Goal: Task Accomplishment & Management: Use online tool/utility

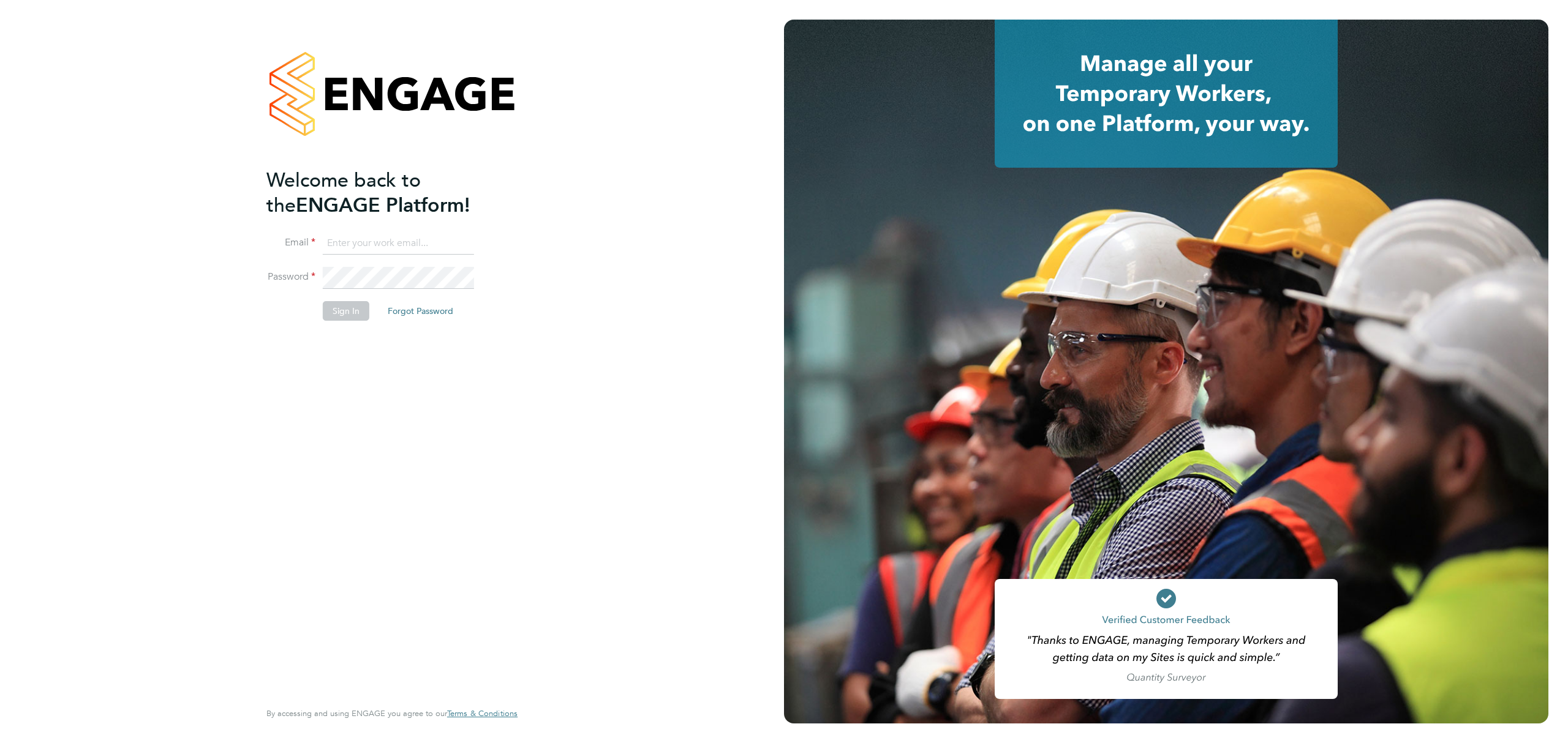
type input "Callum.pridmore@f-mead.com"
click at [339, 316] on button "Sign In" at bounding box center [346, 311] width 46 height 19
click at [339, 316] on button "Sign In" at bounding box center [346, 311] width 46 height 19
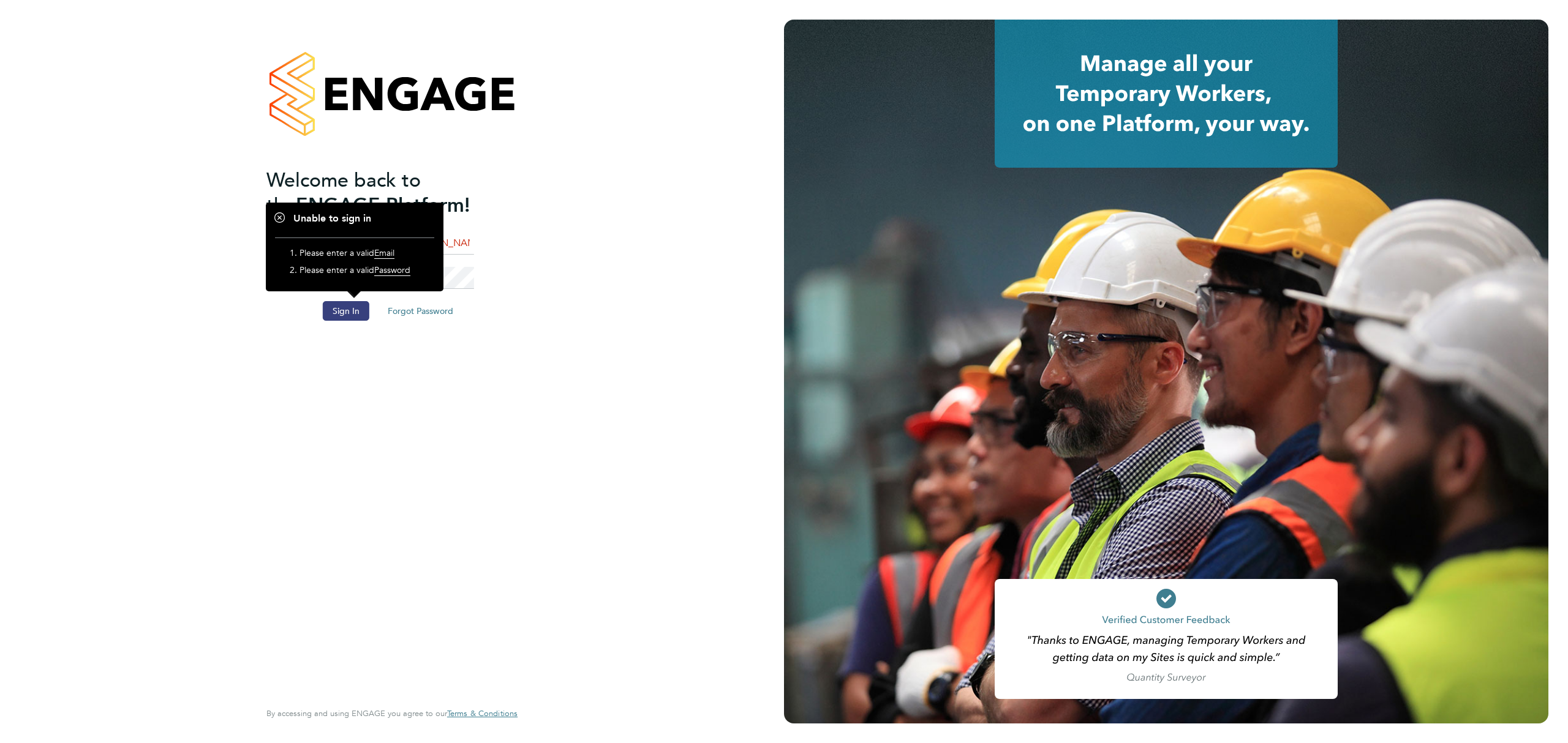
click at [611, 295] on div "Welcome back to the ENGAGE Platform! Email Callum.pridmore@f-mead.com Password …" at bounding box center [392, 371] width 784 height 743
click at [496, 267] on li "Password" at bounding box center [386, 284] width 239 height 34
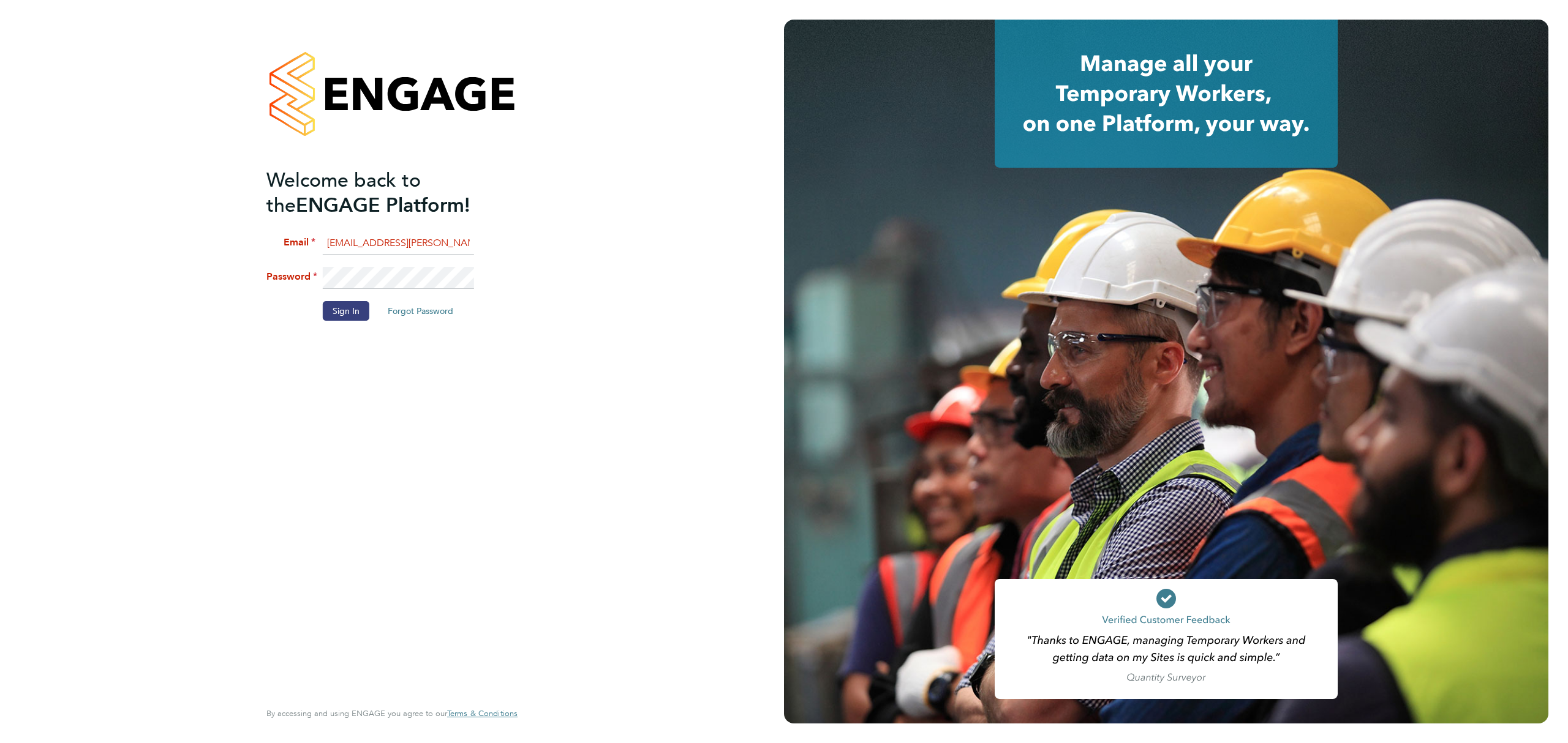
click at [213, 293] on div "Welcome back to the ENGAGE Platform! Email Callum.pridmore@f-mead.com Password …" at bounding box center [392, 371] width 784 height 743
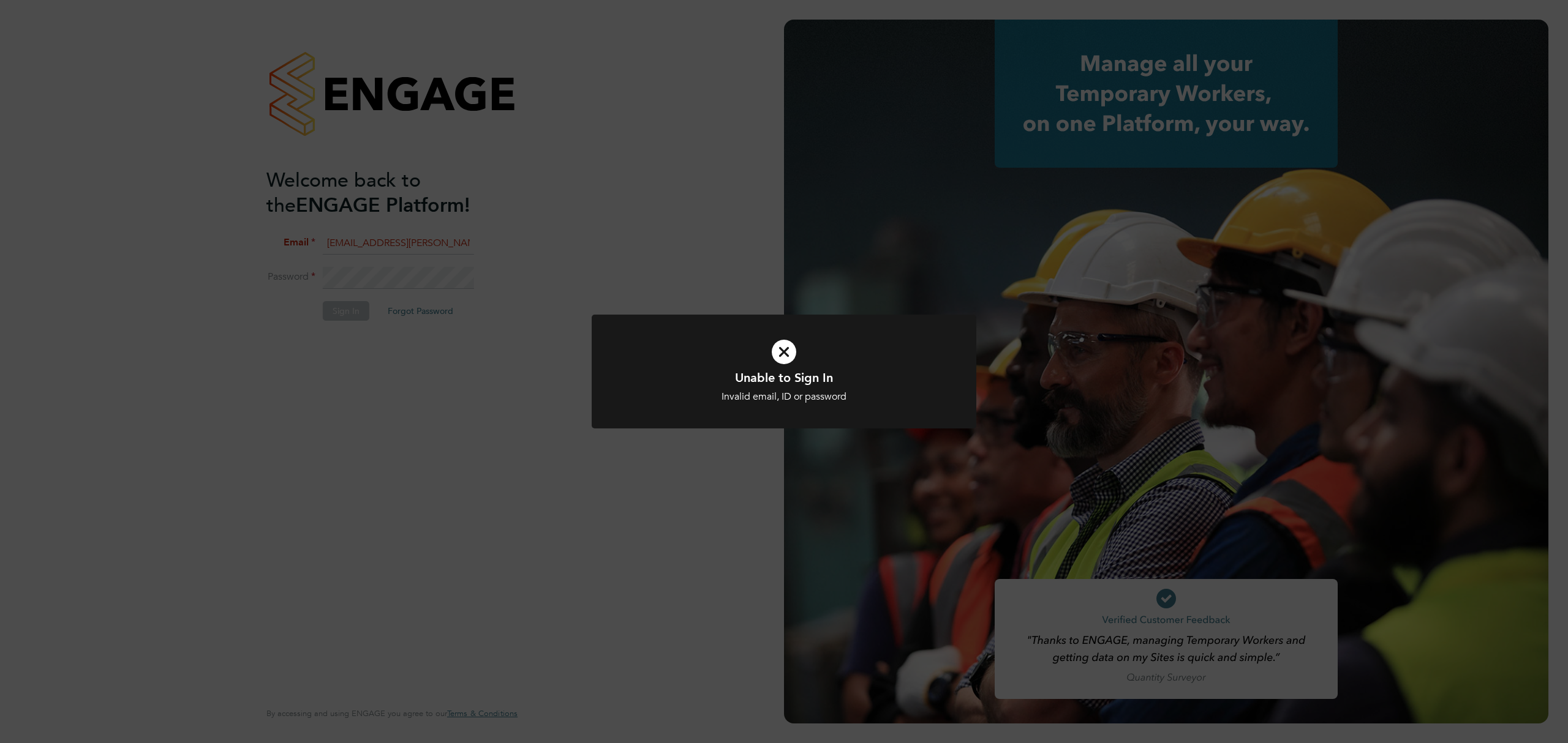
click at [495, 329] on div "Unable to Sign In Invalid email, ID or password Cancel Okay" at bounding box center [784, 371] width 1568 height 743
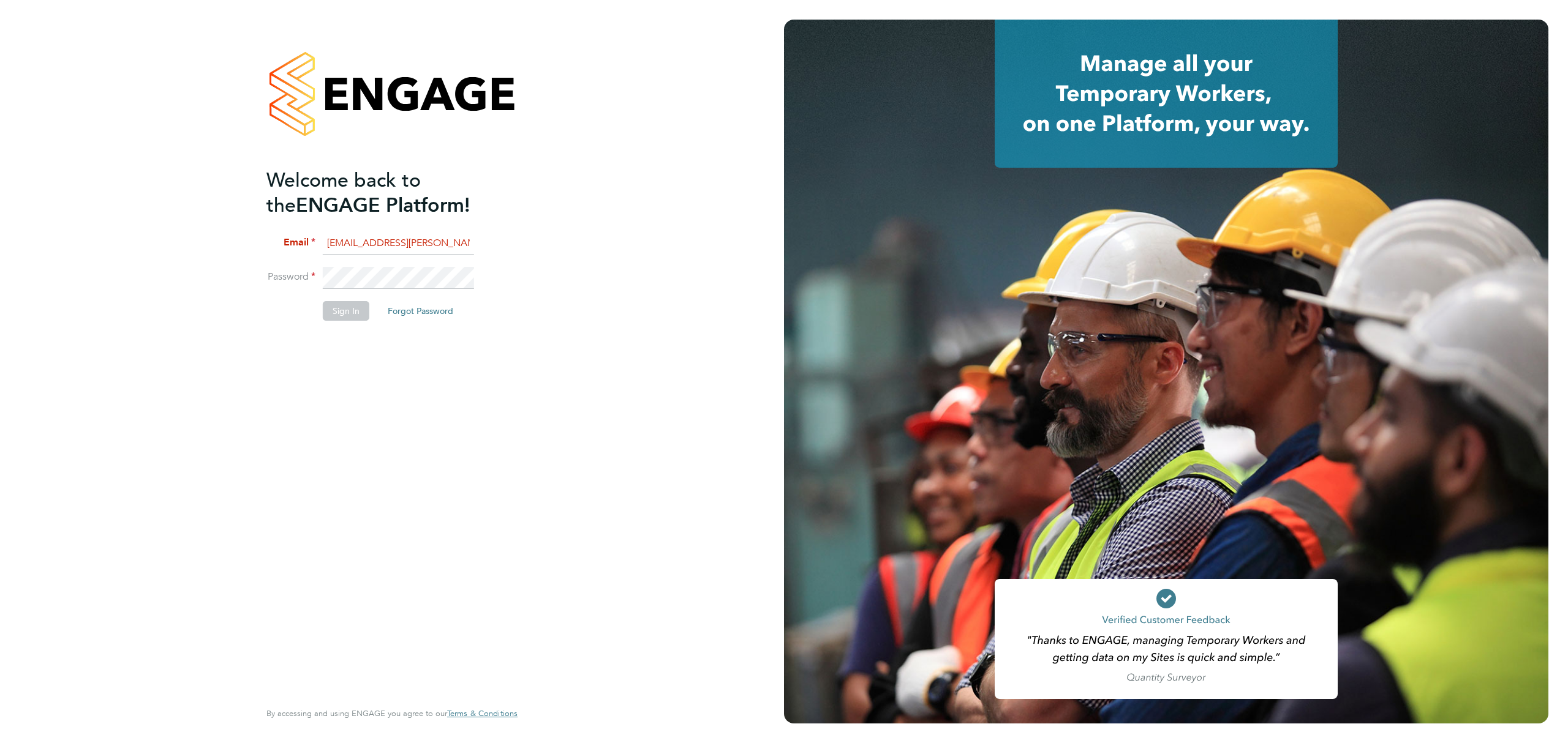
click at [167, 300] on div "Welcome back to the ENGAGE Platform! Email Callum.pridmore@f-mead.com Password …" at bounding box center [392, 371] width 784 height 743
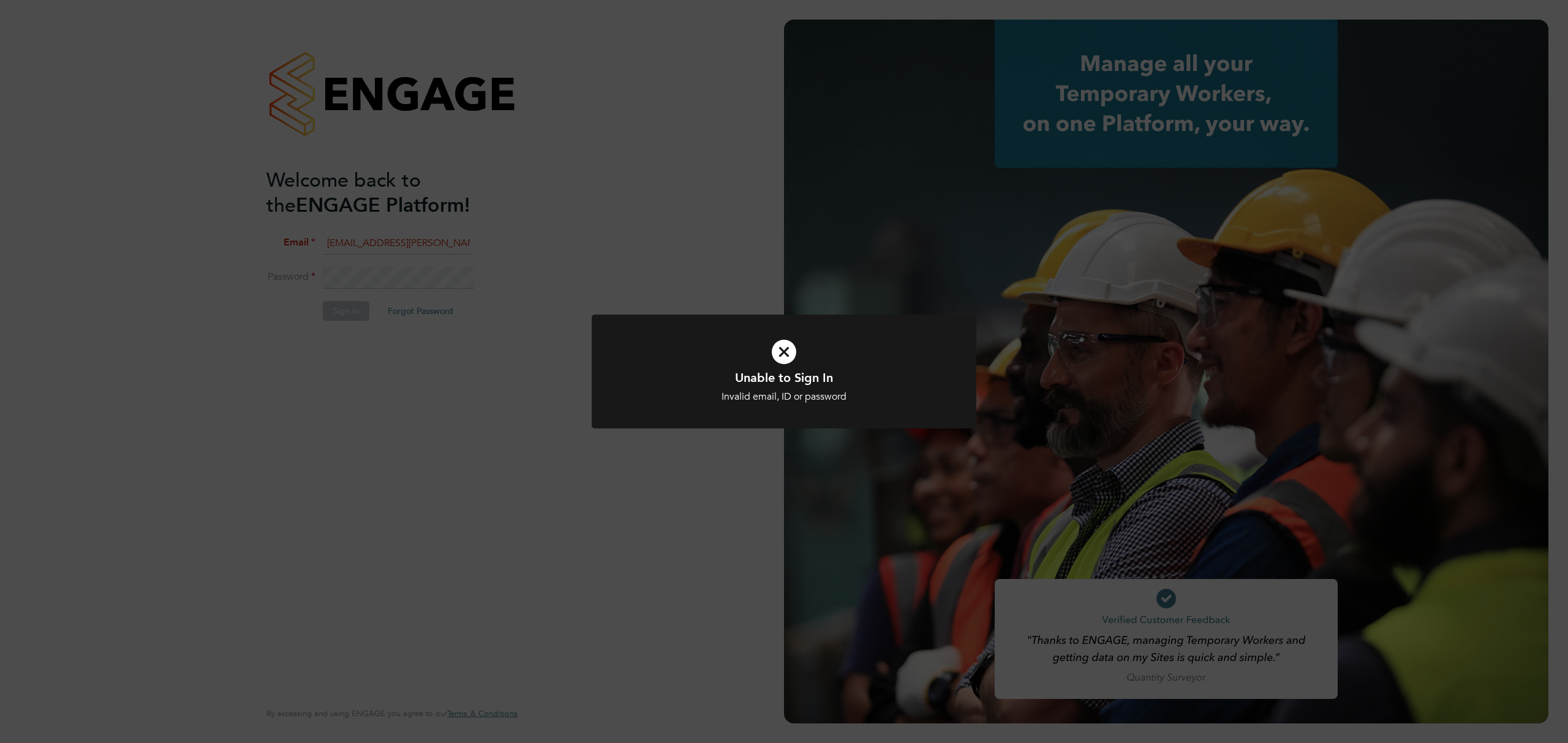
drag, startPoint x: 392, startPoint y: 272, endPoint x: 422, endPoint y: 266, distance: 30.6
click at [398, 270] on div "Unable to Sign In Invalid email, ID or password Cancel Okay" at bounding box center [784, 371] width 1568 height 743
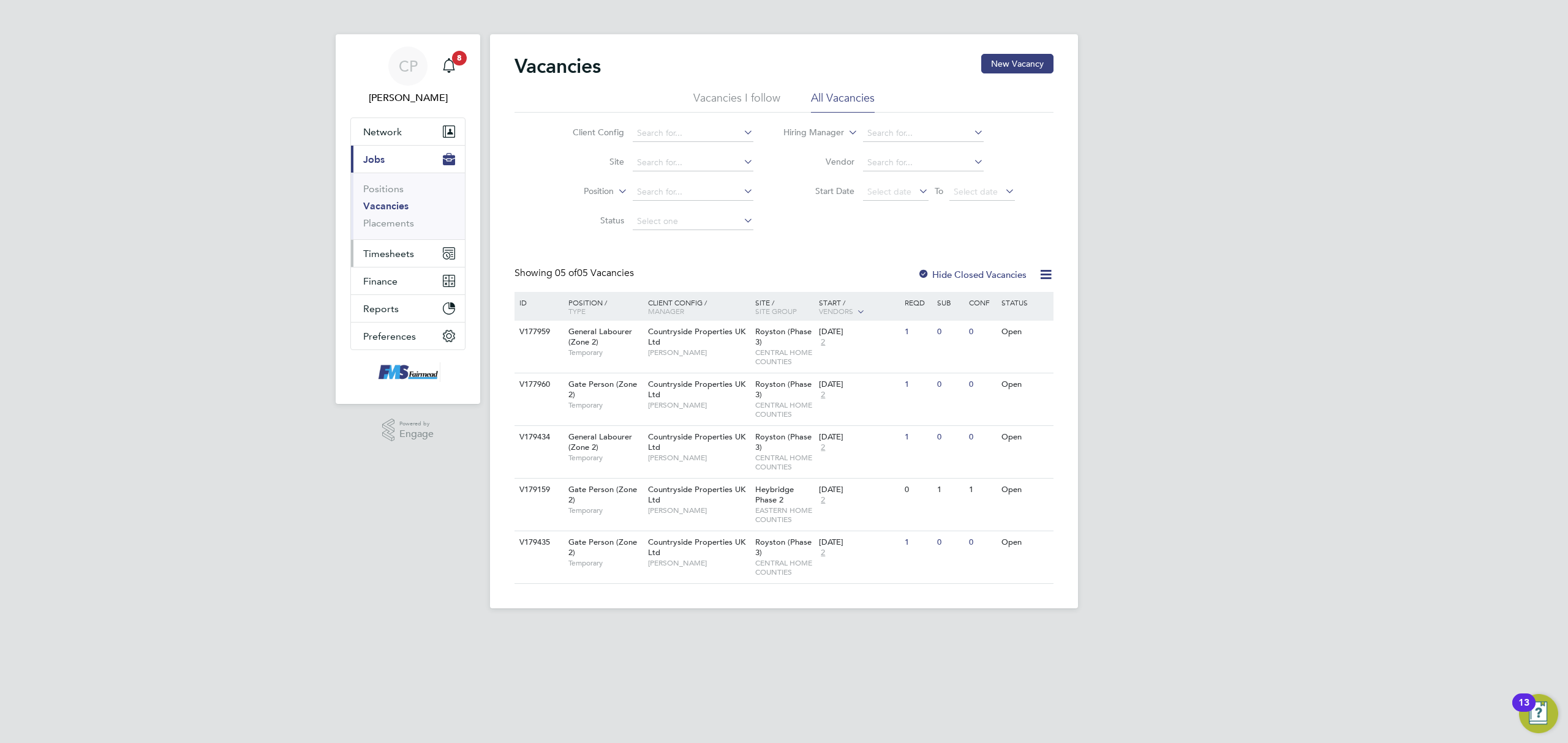
click at [395, 252] on span "Timesheets" at bounding box center [388, 253] width 51 height 12
click at [395, 211] on link "Timesheets" at bounding box center [388, 216] width 51 height 12
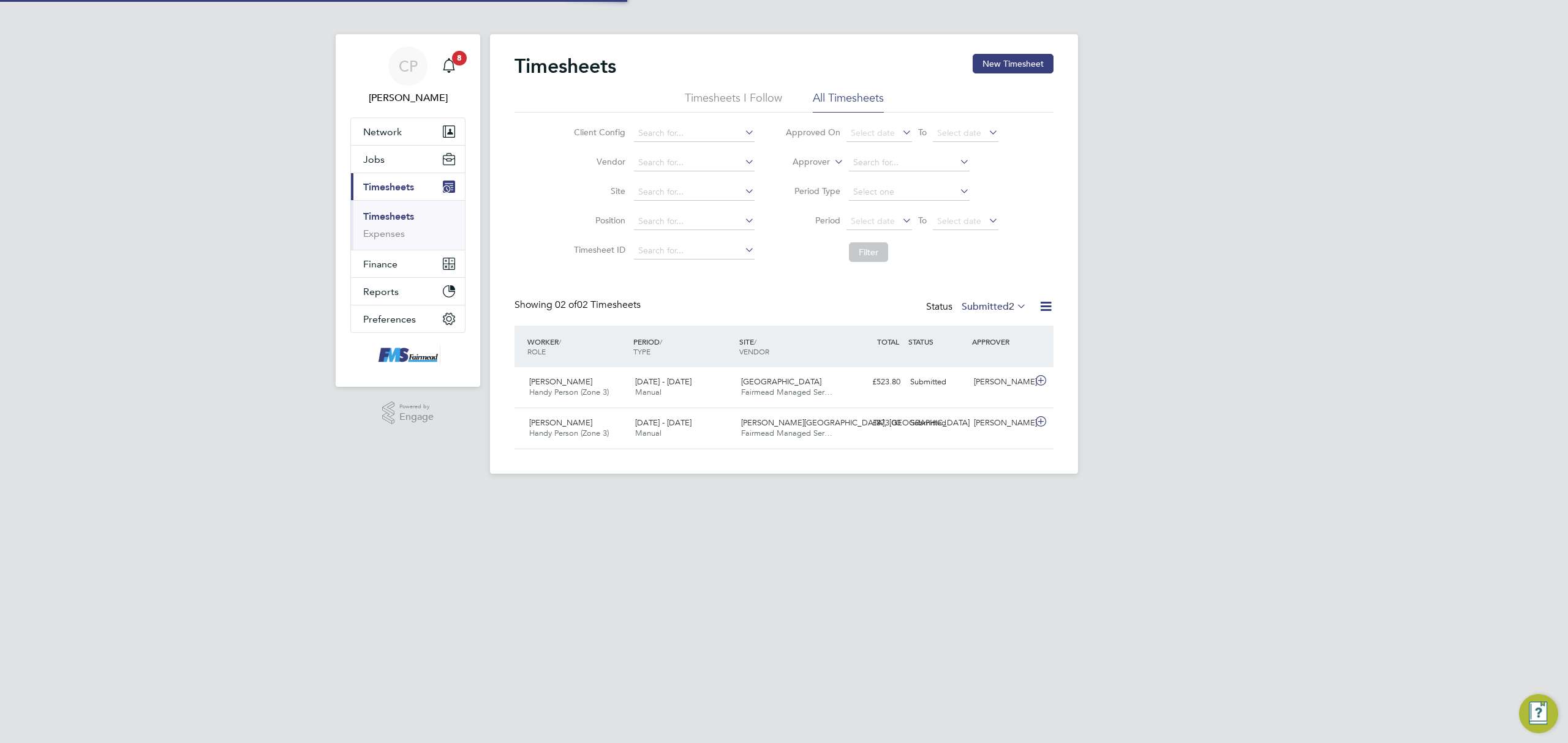
scroll to position [31, 107]
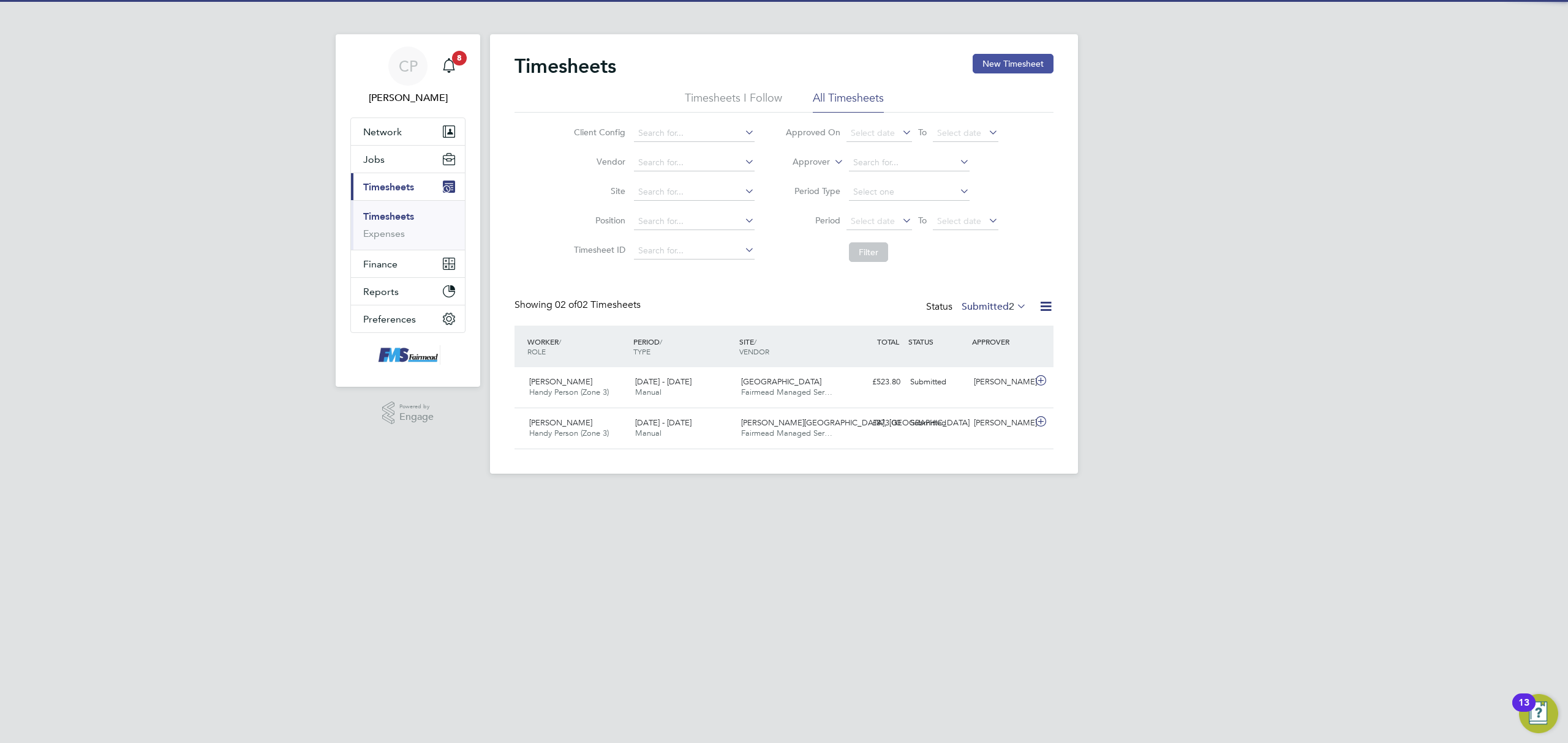
click at [1005, 61] on button "New Timesheet" at bounding box center [1013, 64] width 81 height 19
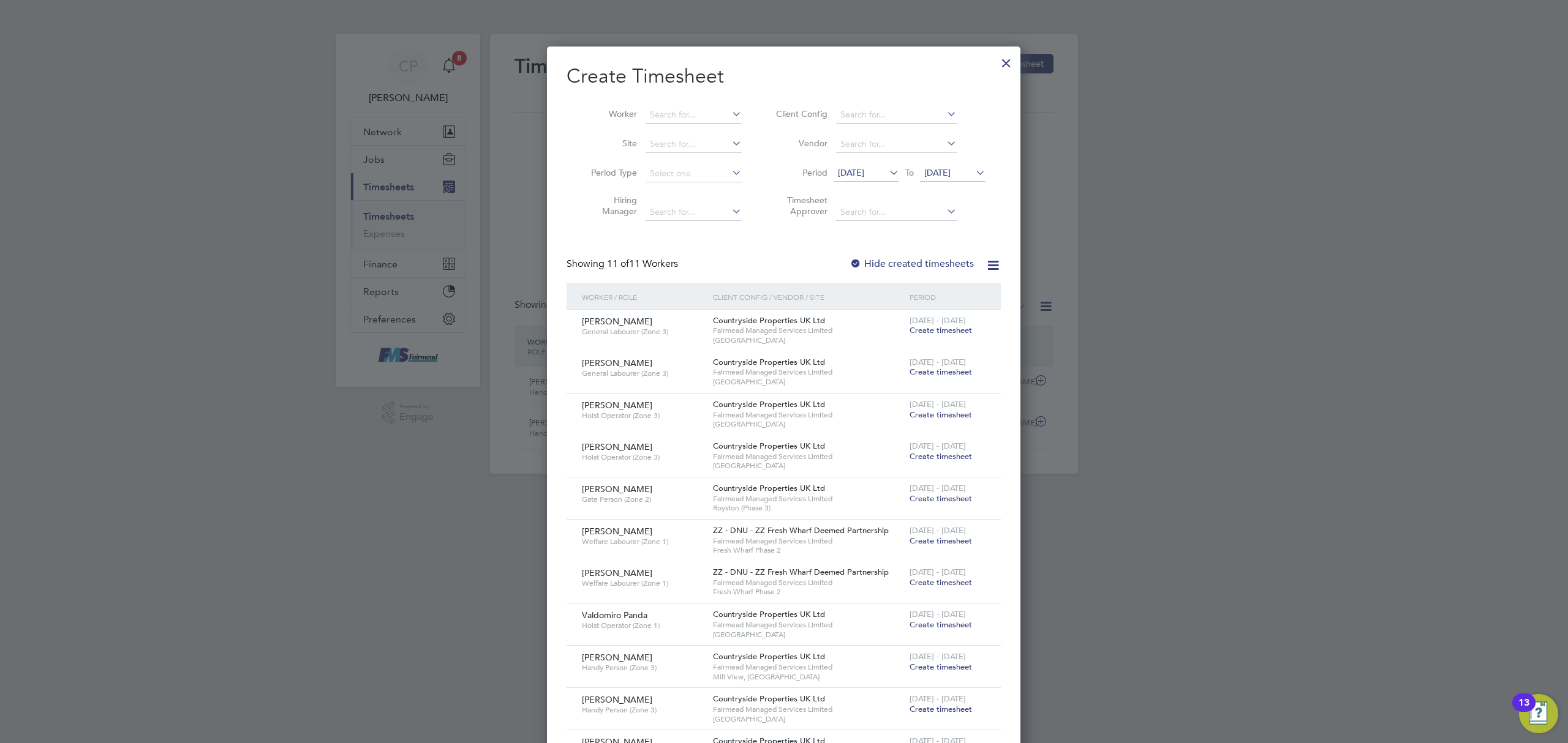
scroll to position [923, 474]
click at [1233, 196] on div at bounding box center [784, 371] width 1568 height 743
click at [1216, 216] on div at bounding box center [784, 371] width 1568 height 743
click at [1003, 62] on div at bounding box center [1006, 60] width 22 height 22
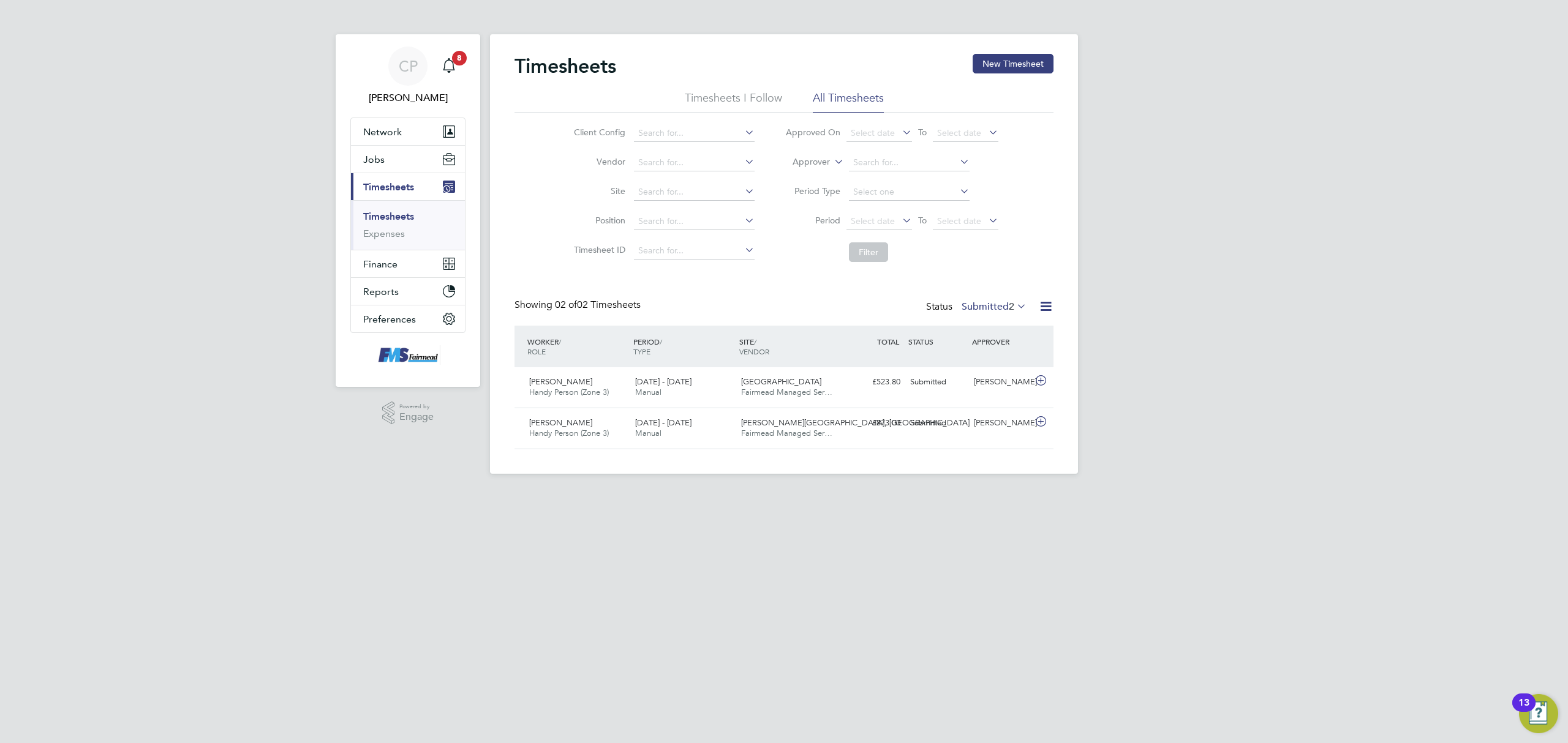
scroll to position [31, 107]
click at [881, 390] on div "£523.80 Submitted" at bounding box center [873, 382] width 64 height 20
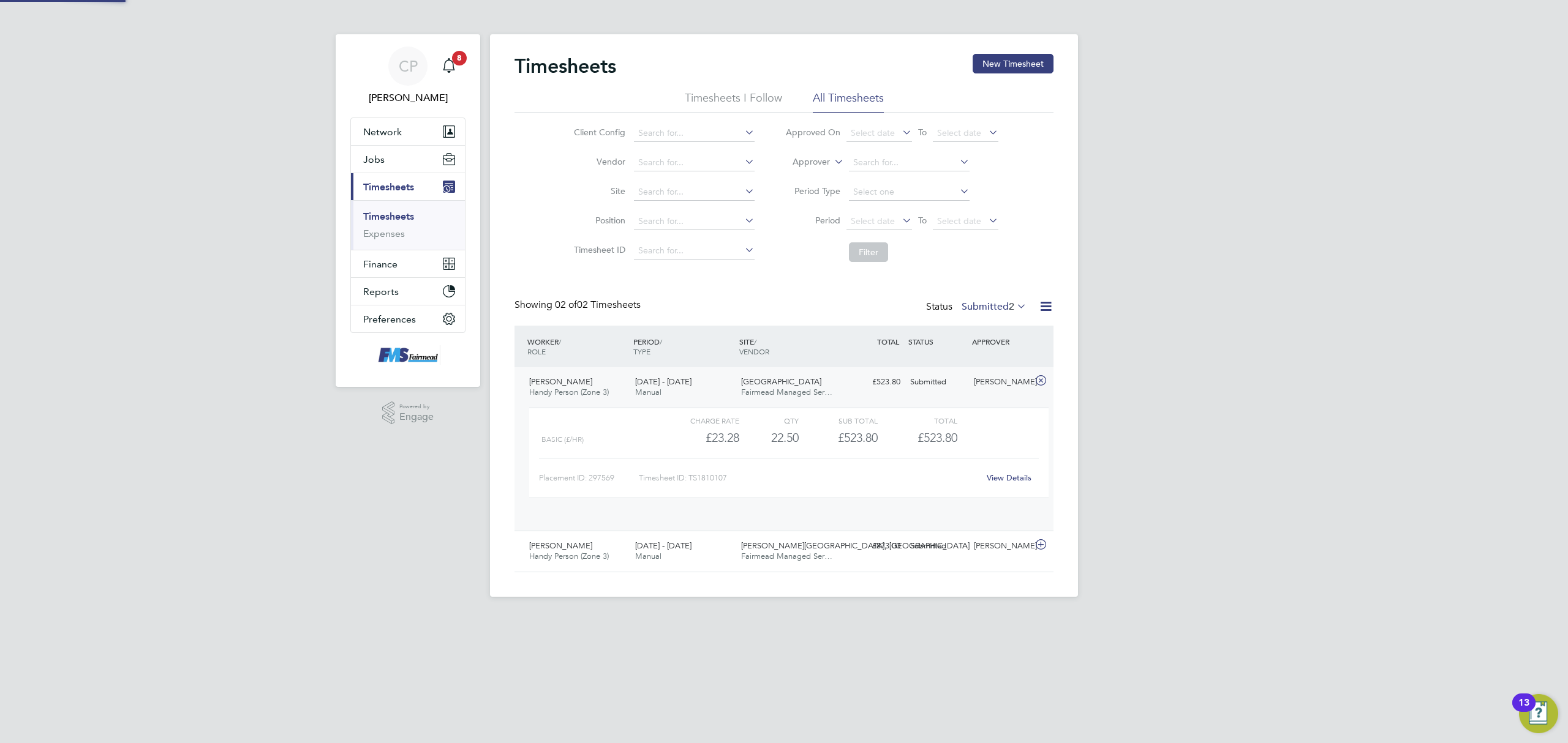
scroll to position [20, 119]
click at [1010, 481] on link "View Details" at bounding box center [1009, 478] width 44 height 10
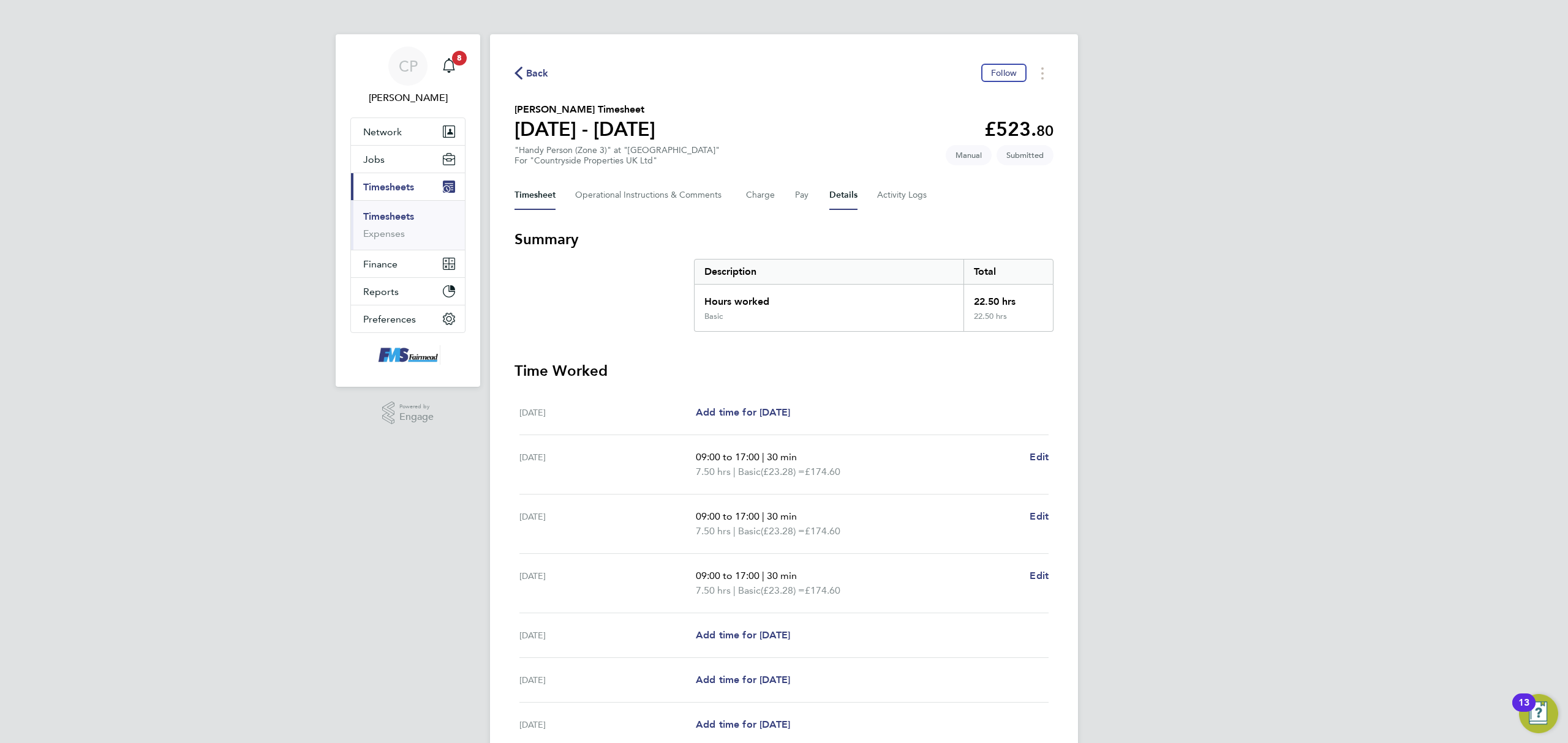
click at [850, 192] on button "Details" at bounding box center [844, 196] width 28 height 30
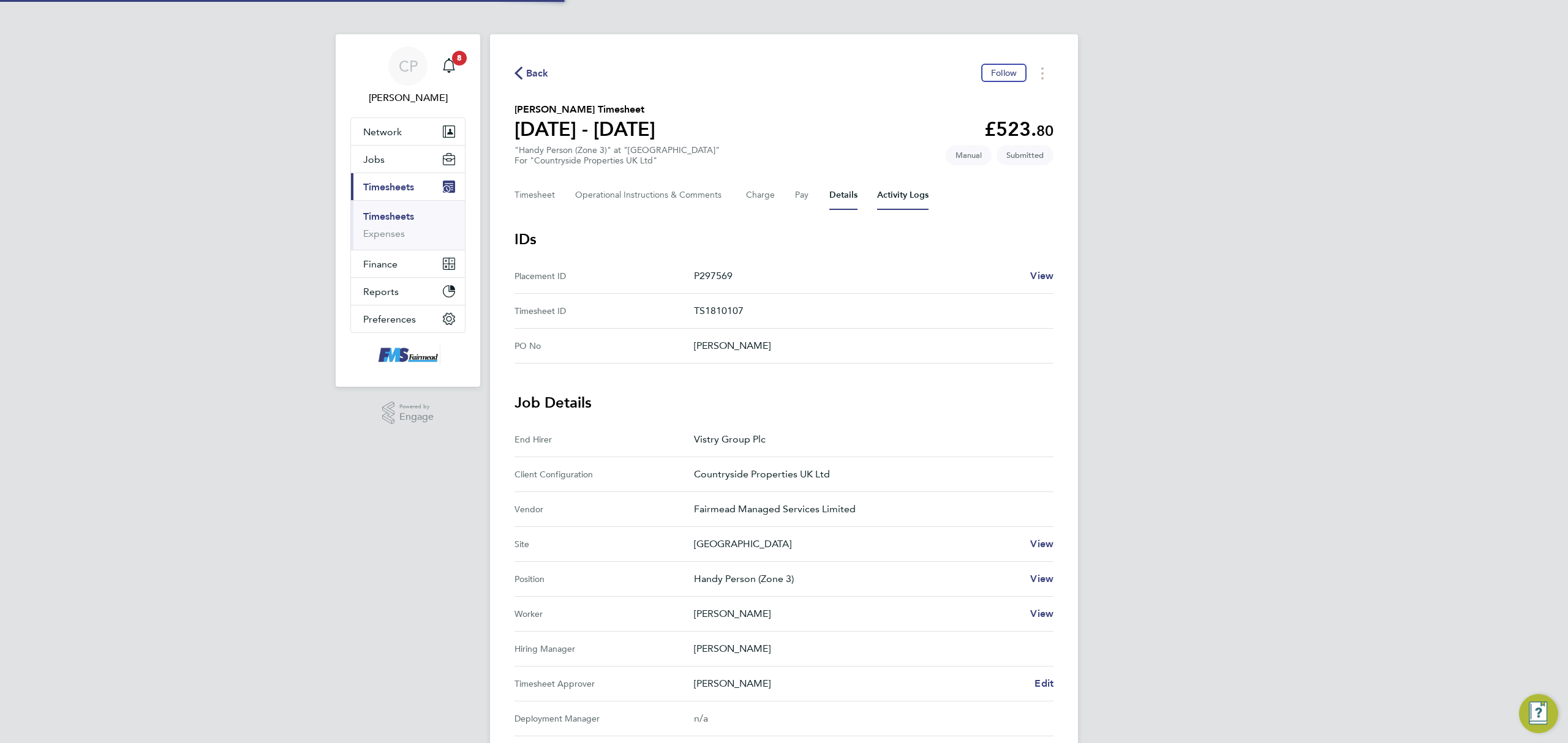
click at [891, 192] on Logs-tab "Activity Logs" at bounding box center [903, 196] width 51 height 30
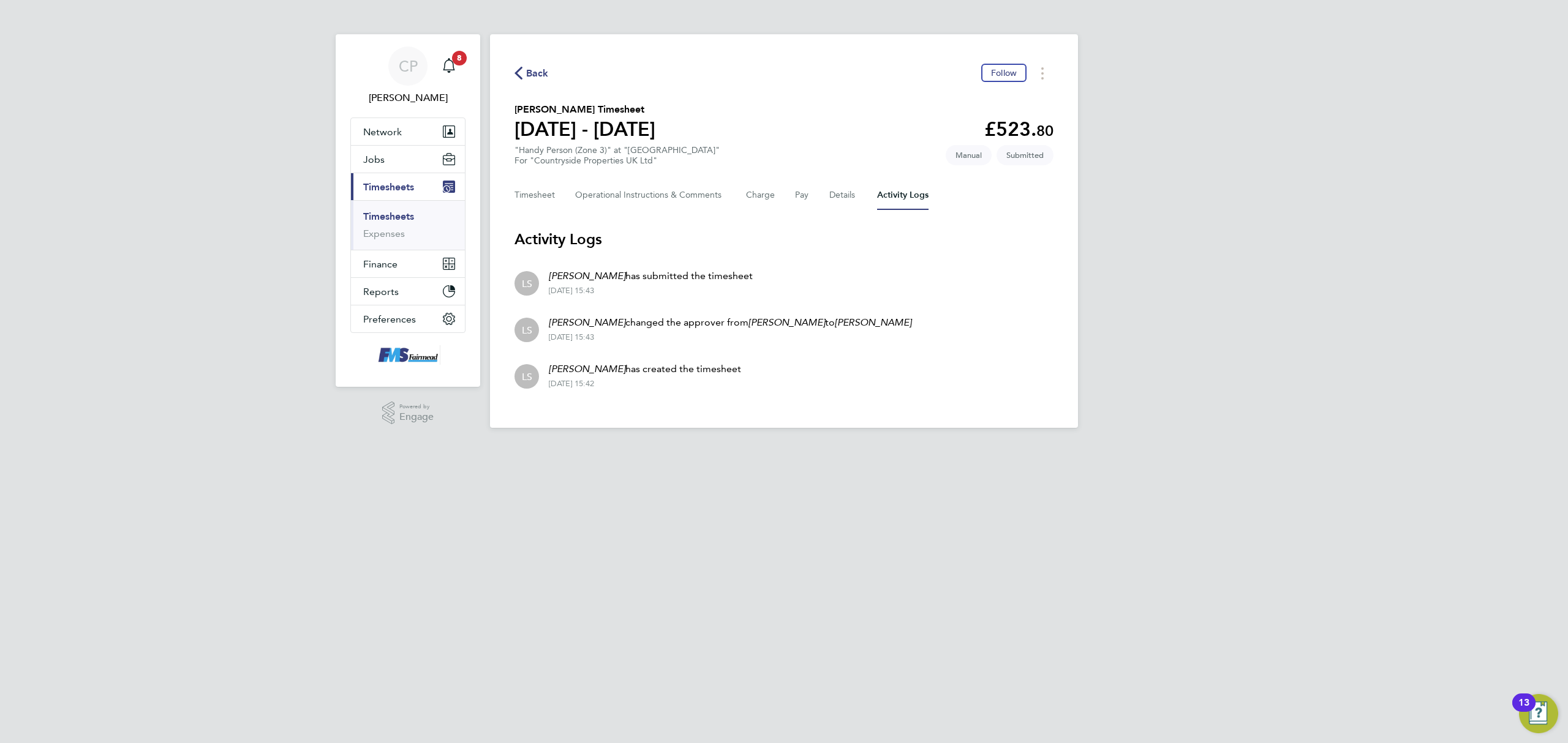
click at [537, 74] on span "Back" at bounding box center [537, 73] width 23 height 15
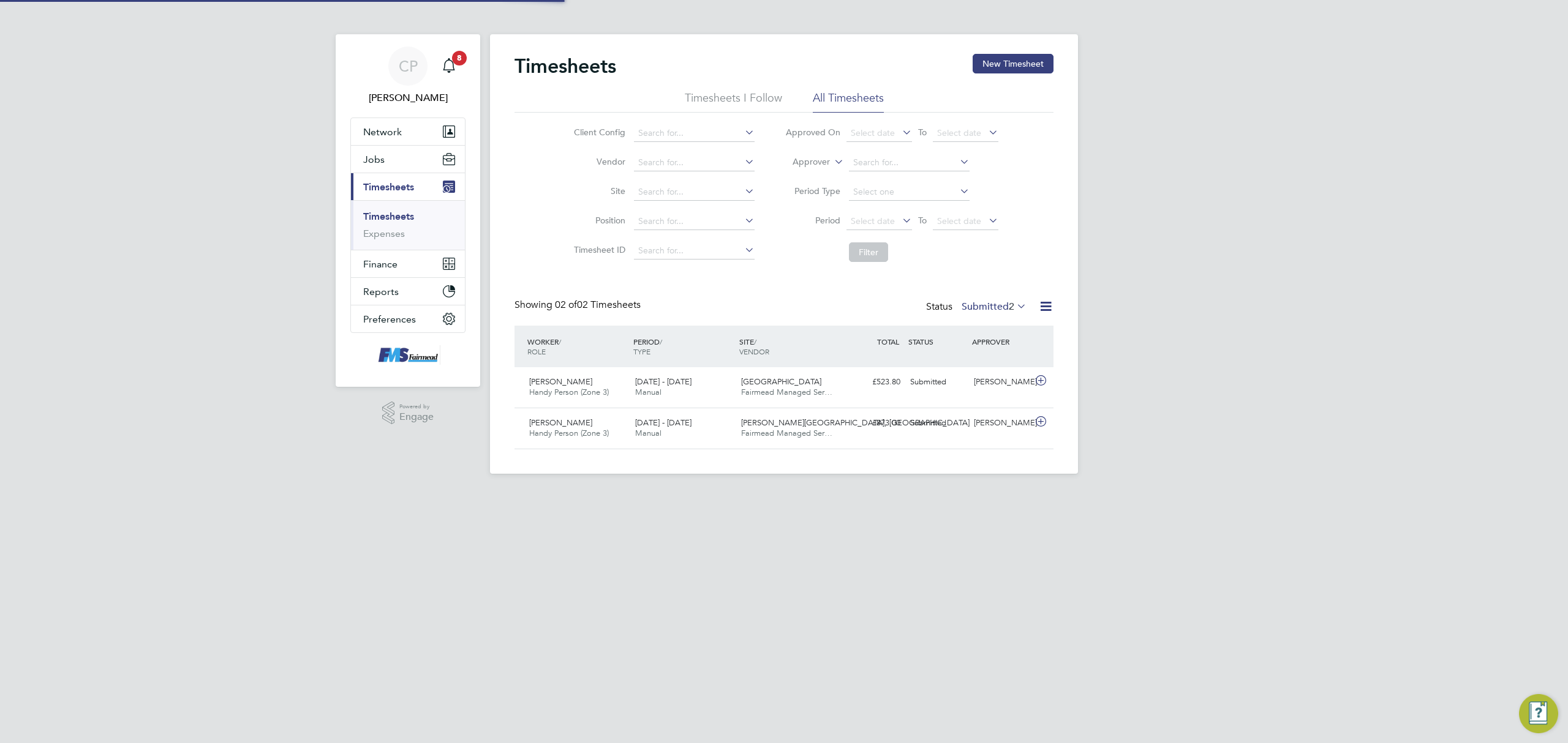
scroll to position [31, 107]
drag, startPoint x: 434, startPoint y: 555, endPoint x: 496, endPoint y: 525, distance: 68.9
click at [434, 493] on html "CP [PERSON_NAME] Notifications 8 Applications: Network Team Members Businesses …" at bounding box center [784, 246] width 1568 height 493
